Goal: Check status: Check status

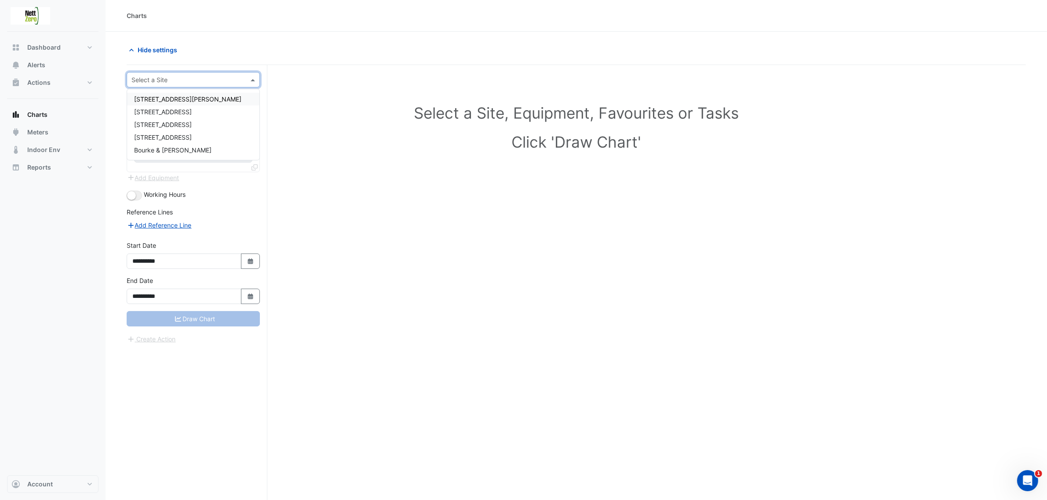
click at [219, 83] on input "text" at bounding box center [184, 80] width 106 height 9
click at [183, 132] on div "[STREET_ADDRESS]" at bounding box center [193, 137] width 132 height 13
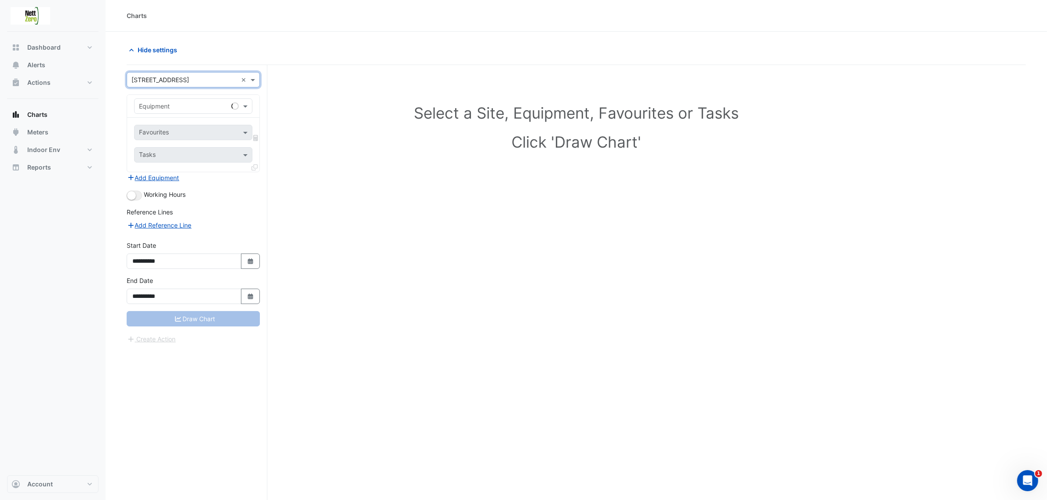
click at [210, 78] on input "text" at bounding box center [184, 80] width 106 height 9
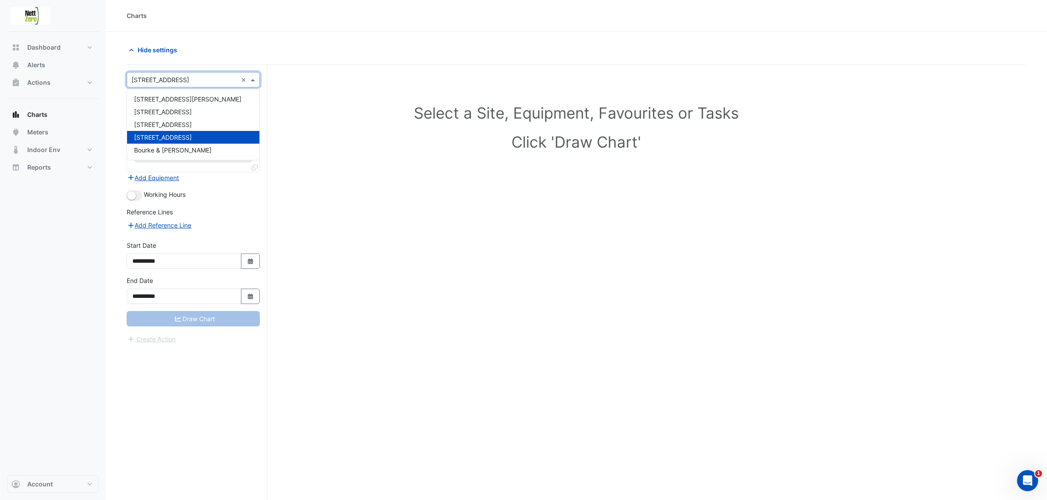
click at [203, 132] on div "[STREET_ADDRESS]" at bounding box center [193, 137] width 132 height 13
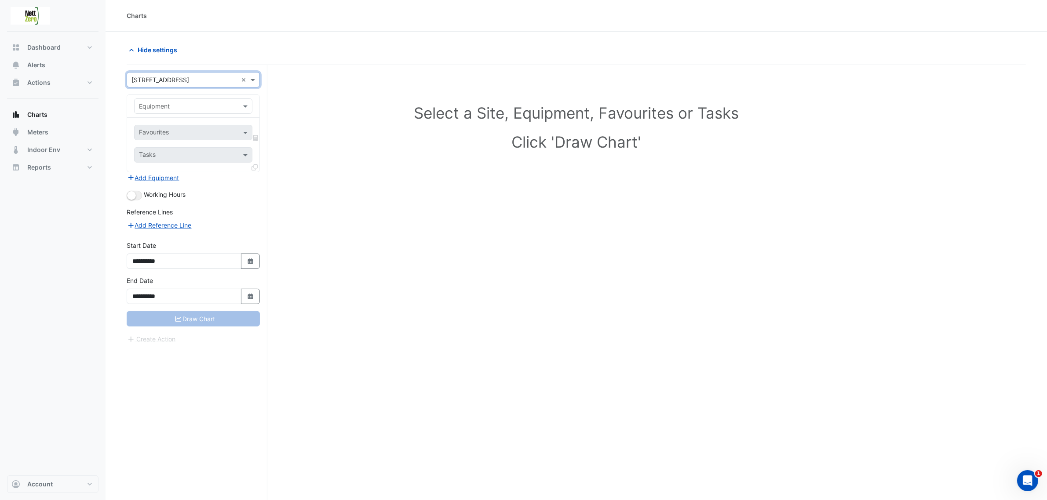
click at [244, 100] on div "Equipment" at bounding box center [193, 105] width 118 height 15
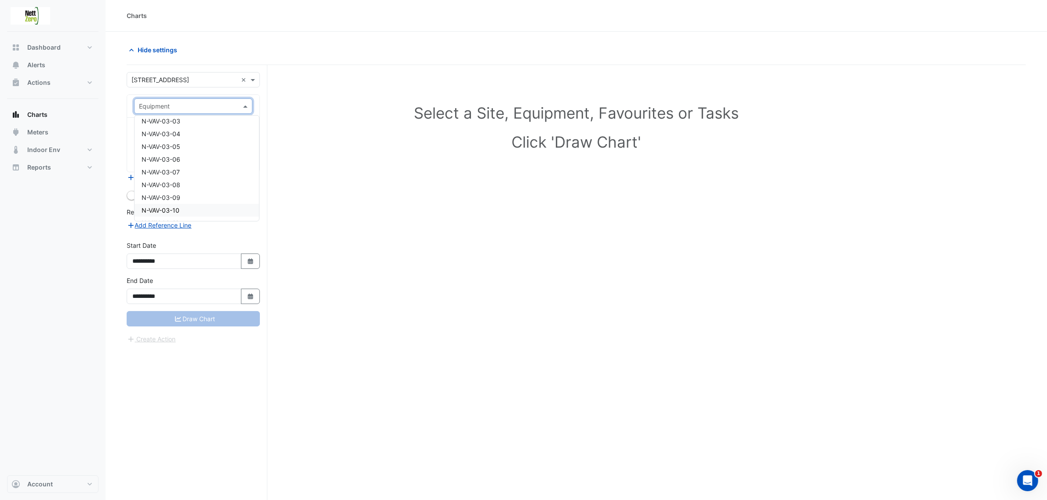
scroll to position [1517, 0]
click at [194, 177] on div "N-VAV-03-16" at bounding box center [197, 177] width 124 height 13
click at [213, 127] on div "Favourites" at bounding box center [181, 133] width 93 height 14
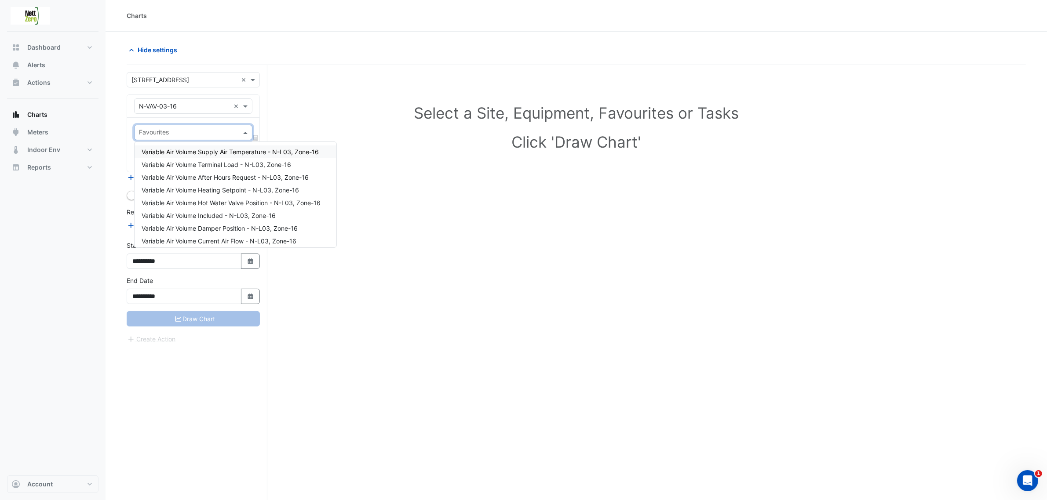
click at [261, 95] on div "**********" at bounding box center [197, 299] width 141 height 469
